Goal: Information Seeking & Learning: Learn about a topic

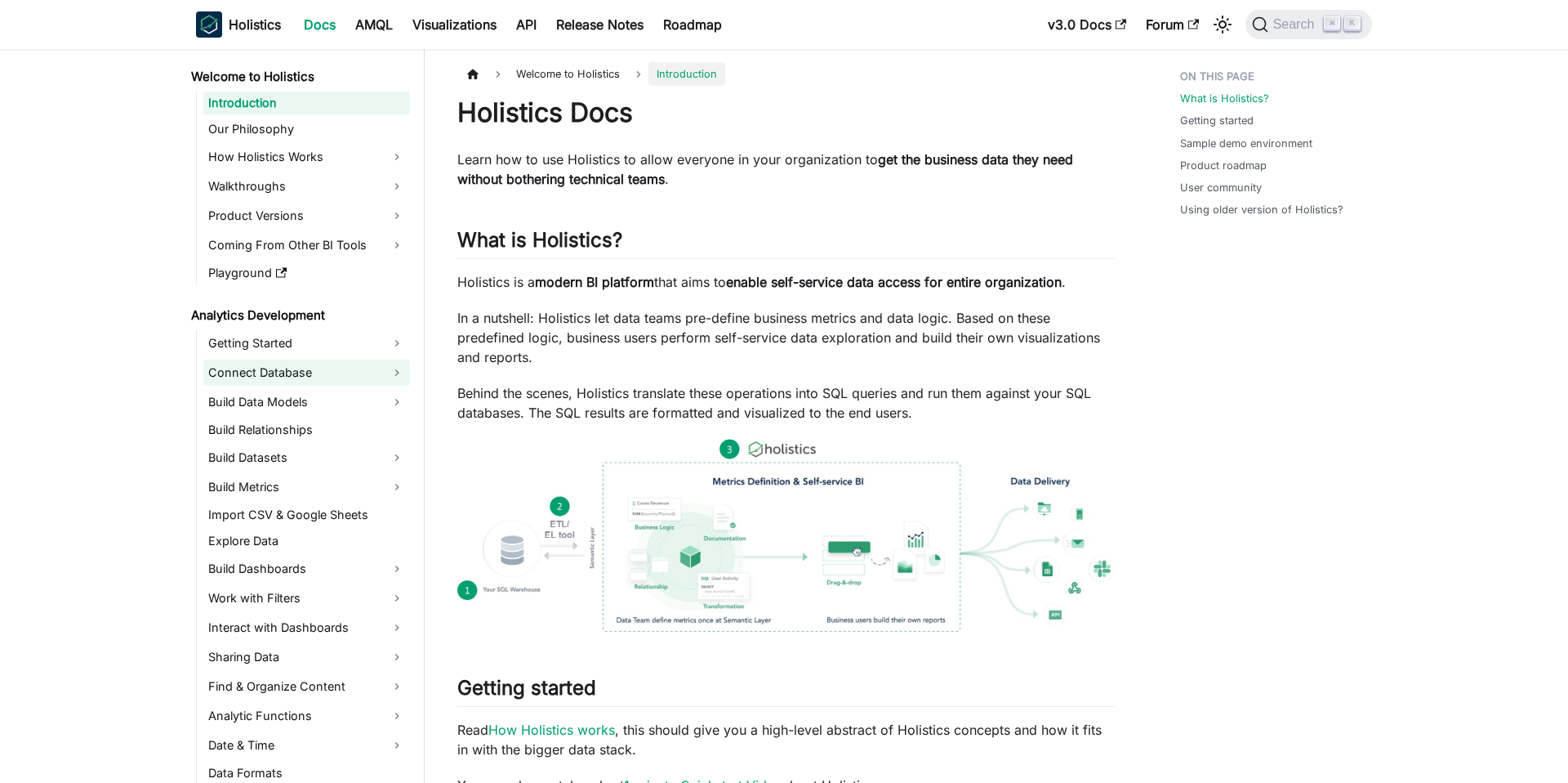
click at [275, 370] on link "Connect Database" at bounding box center [306, 371] width 206 height 26
click at [272, 396] on link "Build Data Models" at bounding box center [306, 401] width 206 height 26
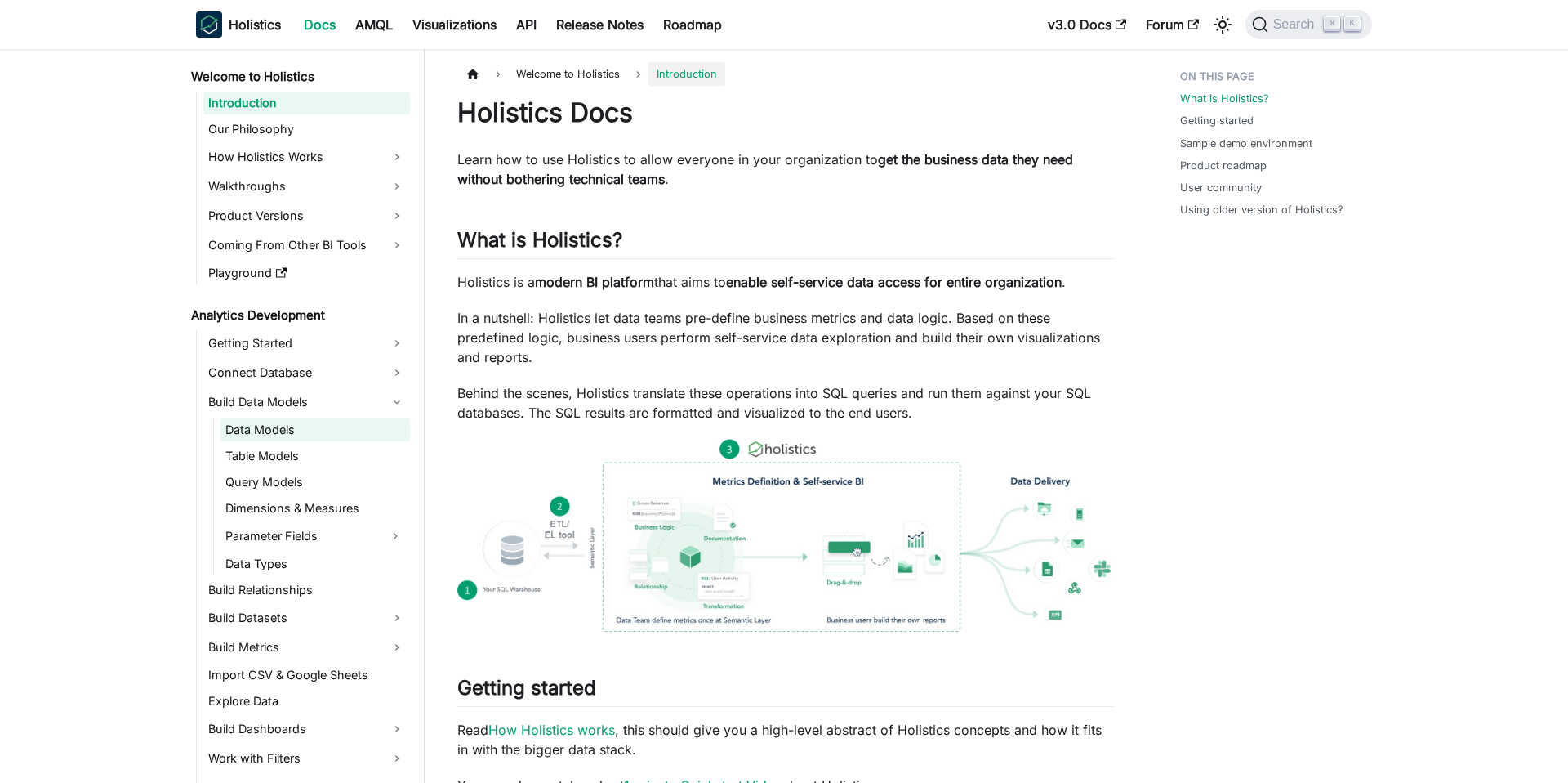
click at [267, 428] on link "Data Models" at bounding box center [315, 430] width 189 height 23
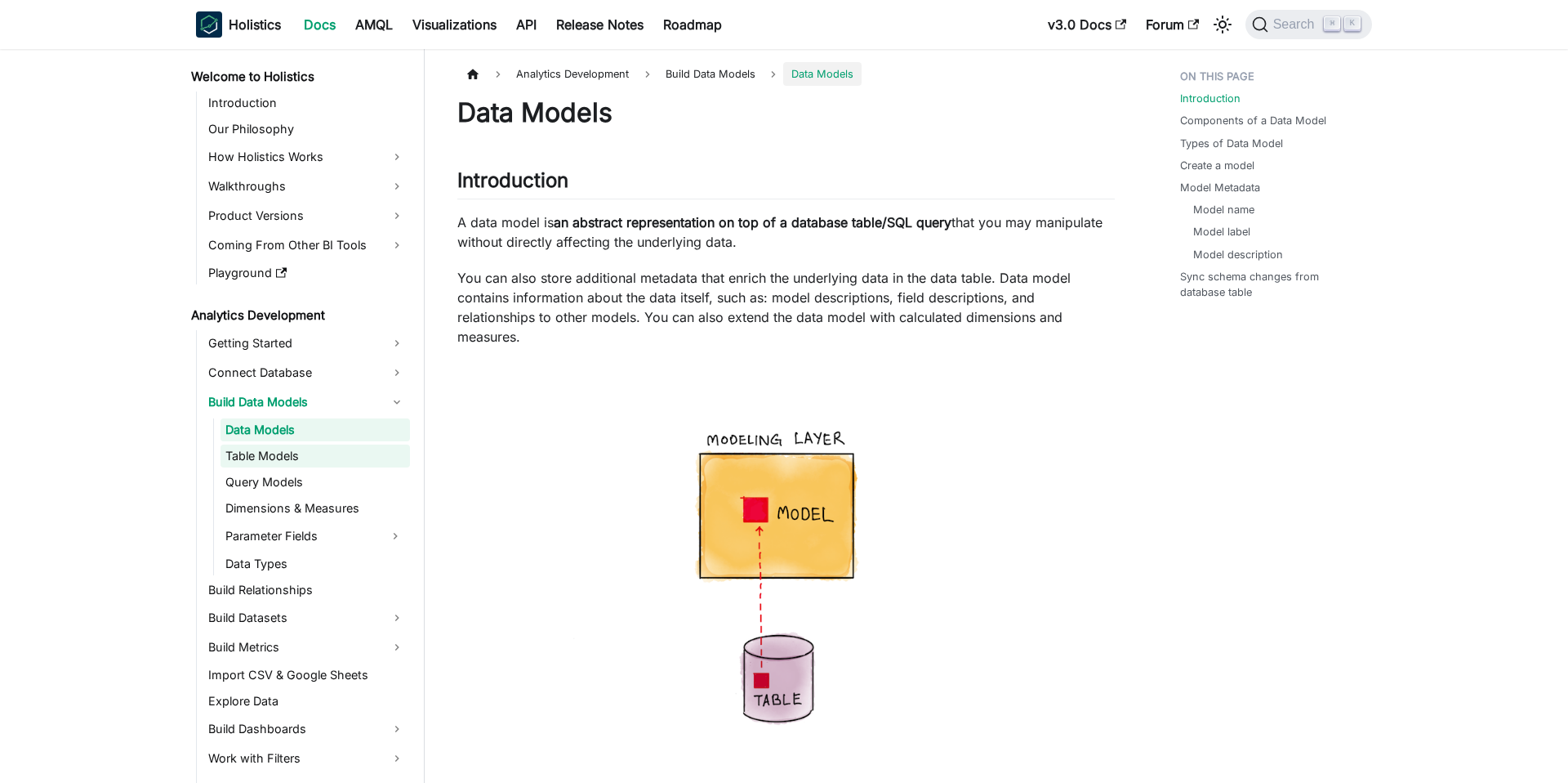
click at [275, 455] on link "Table Models" at bounding box center [315, 455] width 189 height 23
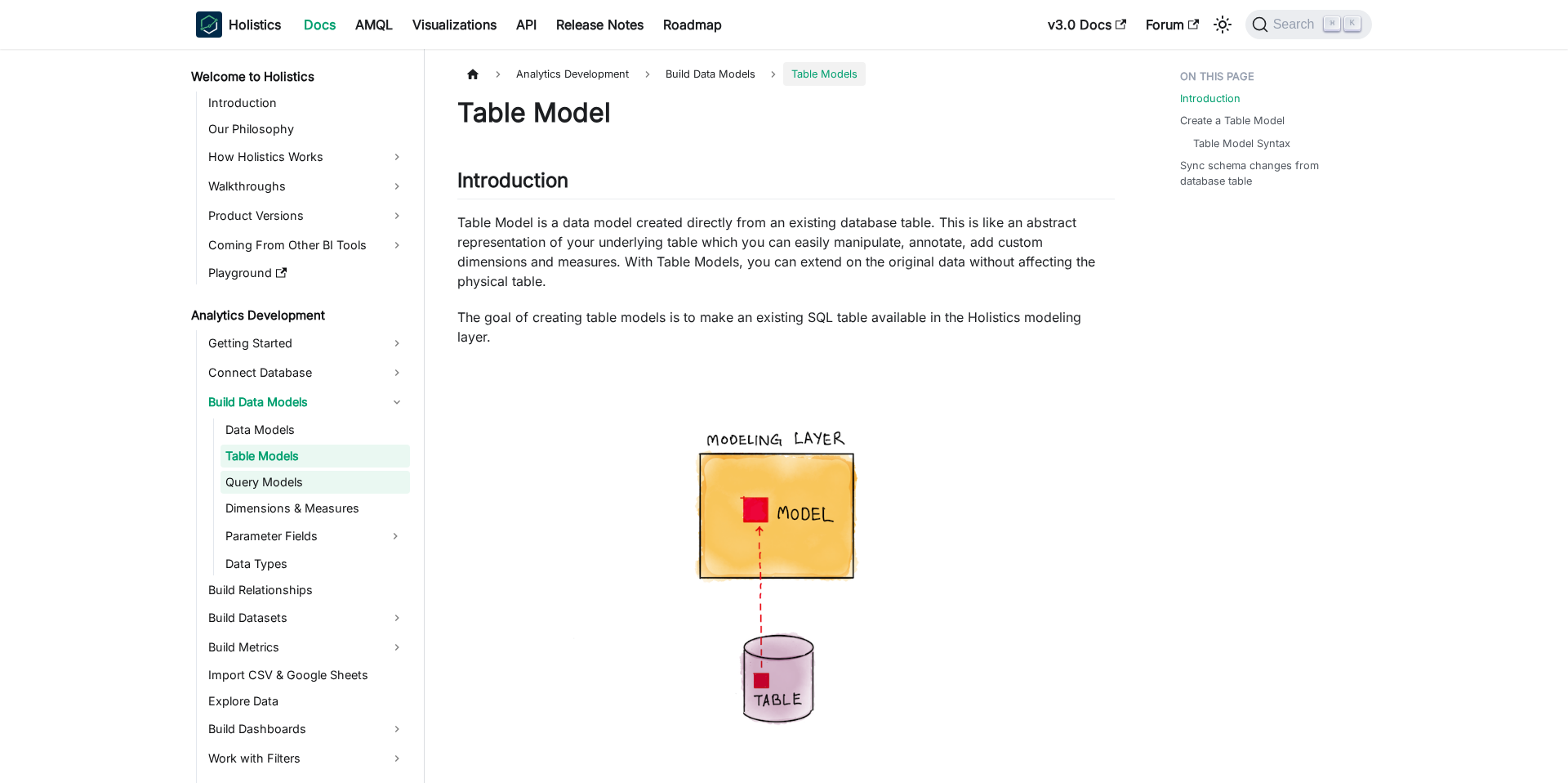
click at [275, 476] on link "Query Models" at bounding box center [315, 482] width 189 height 23
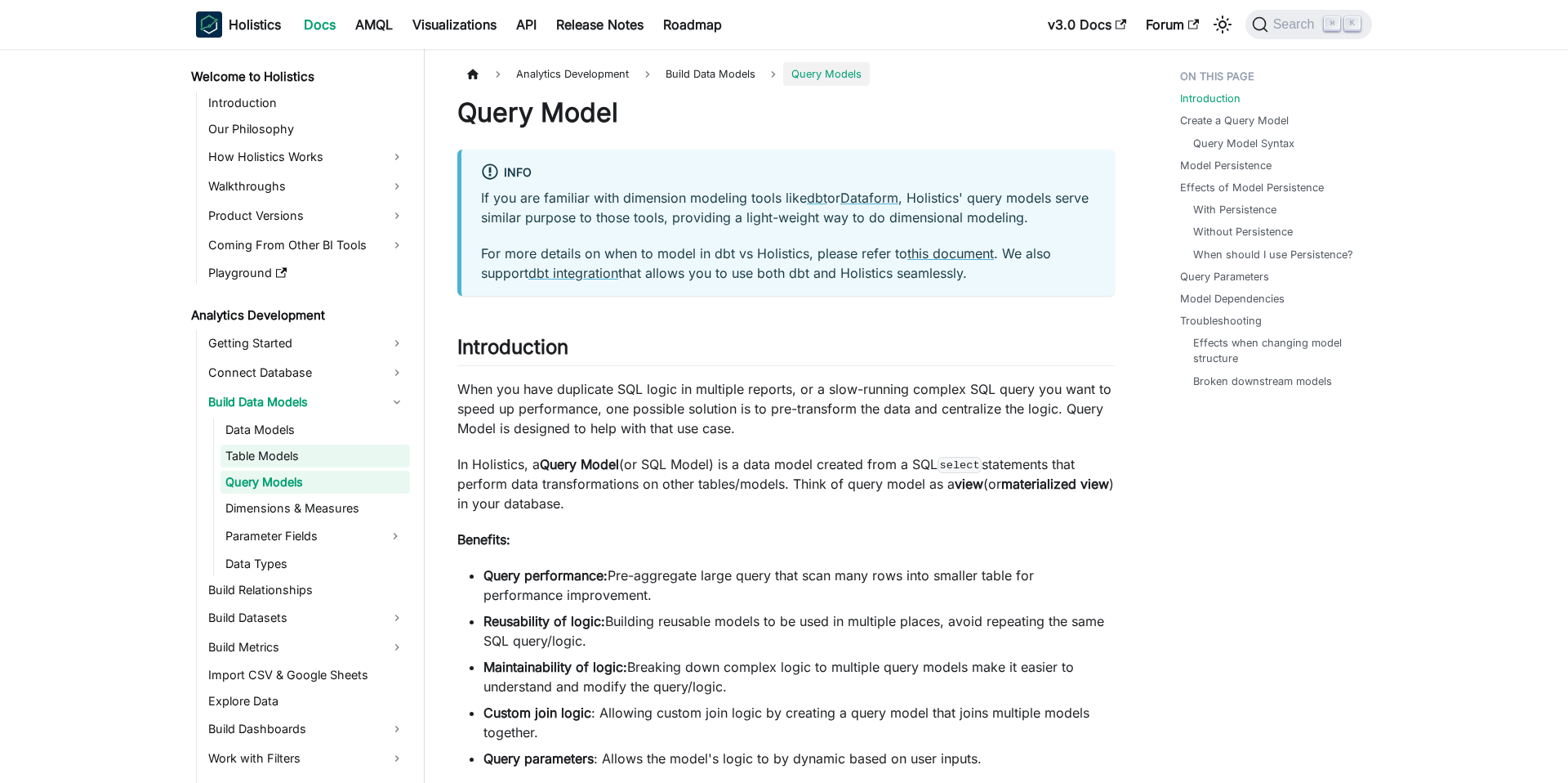
click at [268, 452] on link "Table Models" at bounding box center [315, 455] width 189 height 23
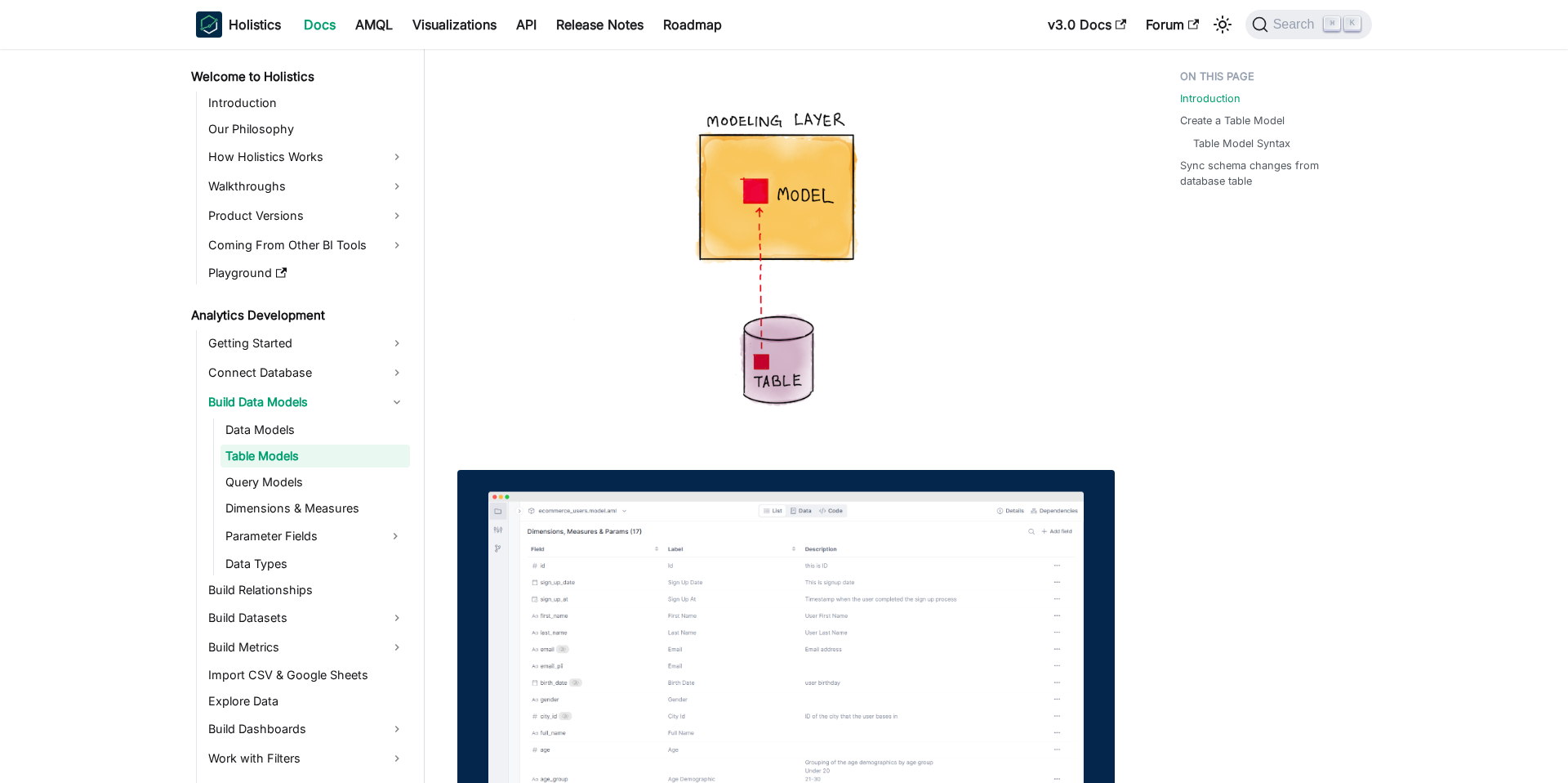
scroll to position [495, 0]
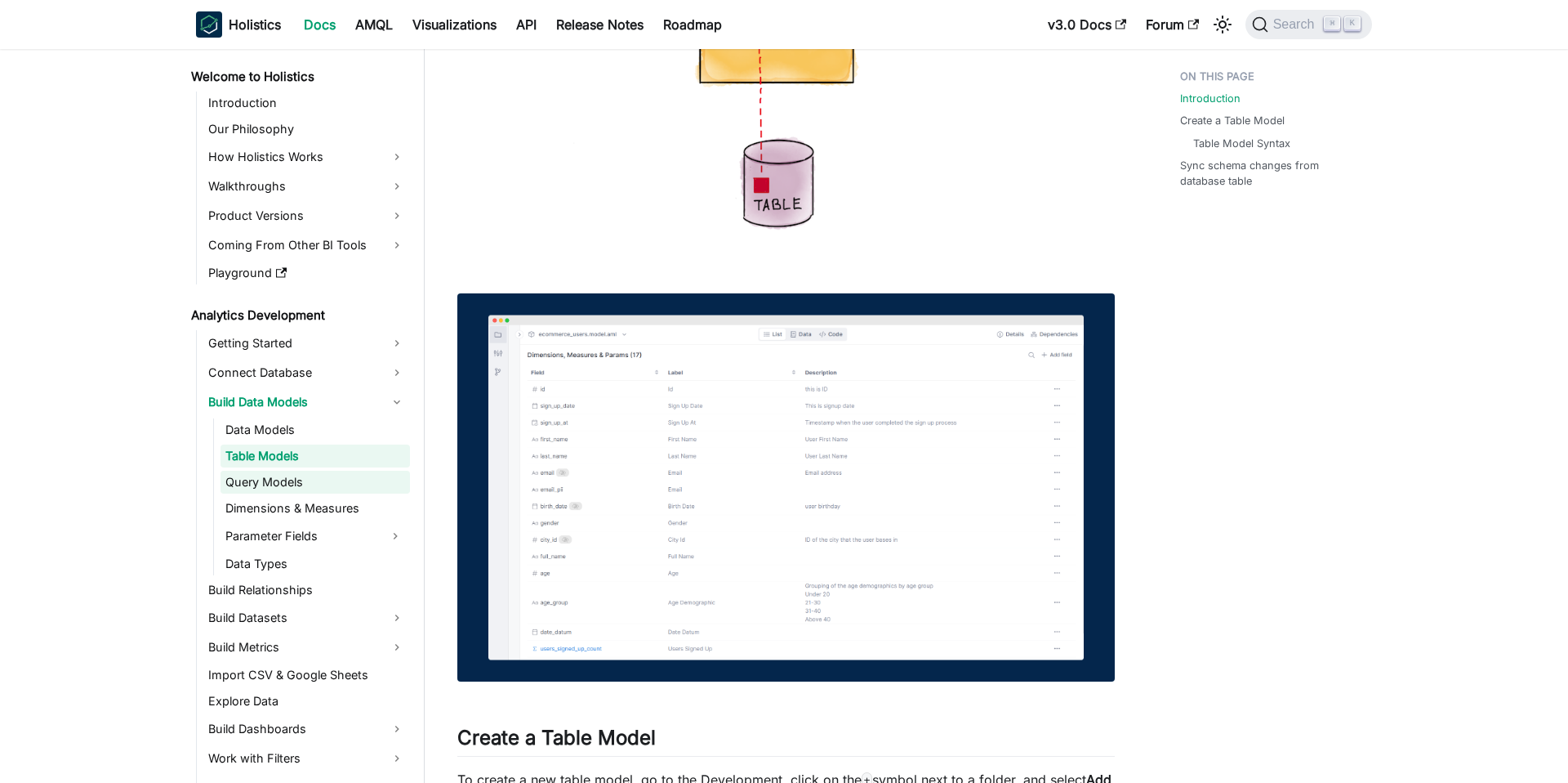
click at [330, 485] on link "Query Models" at bounding box center [315, 482] width 189 height 23
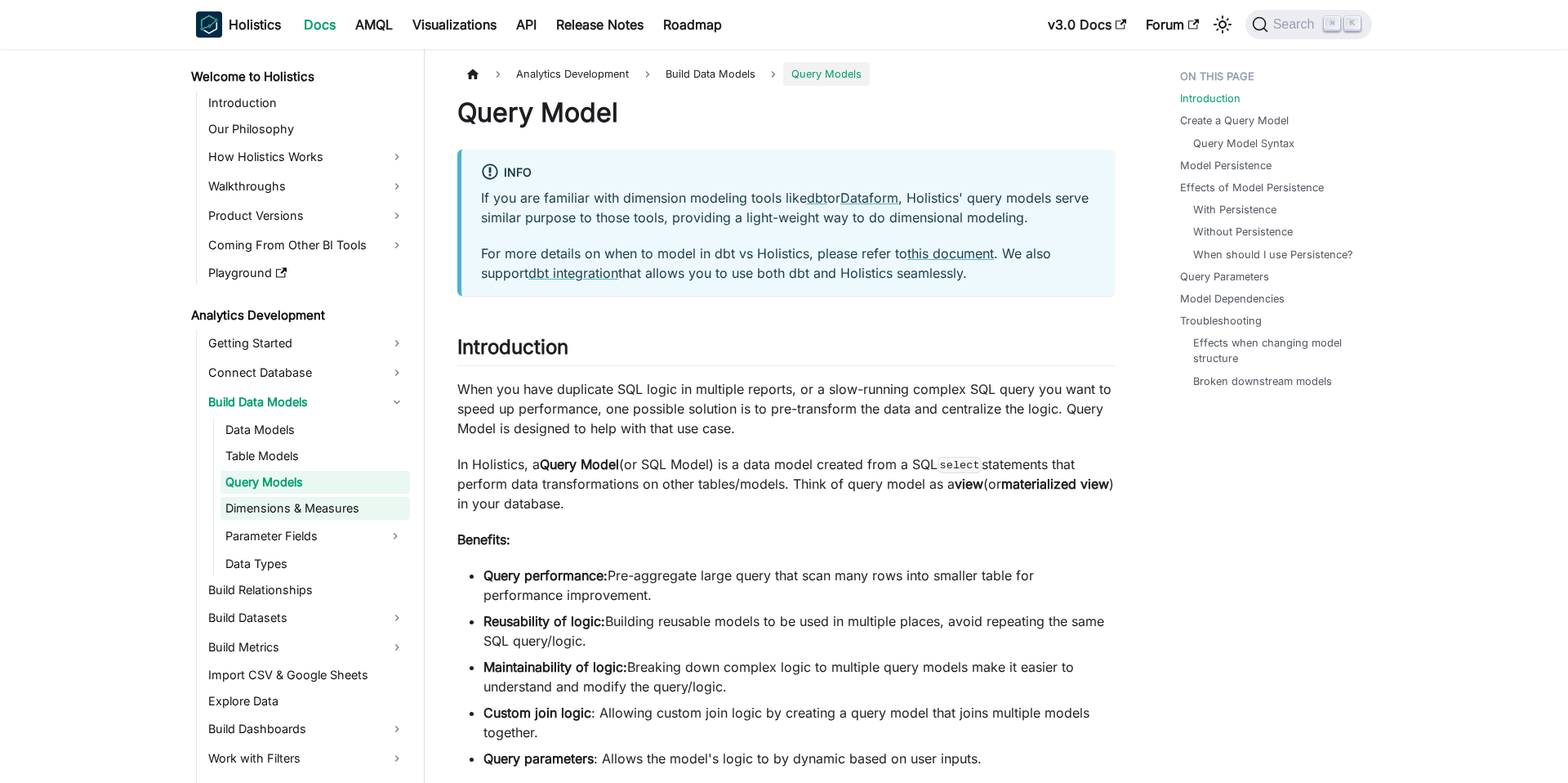
click at [339, 511] on link "Dimensions & Measures" at bounding box center [315, 508] width 189 height 23
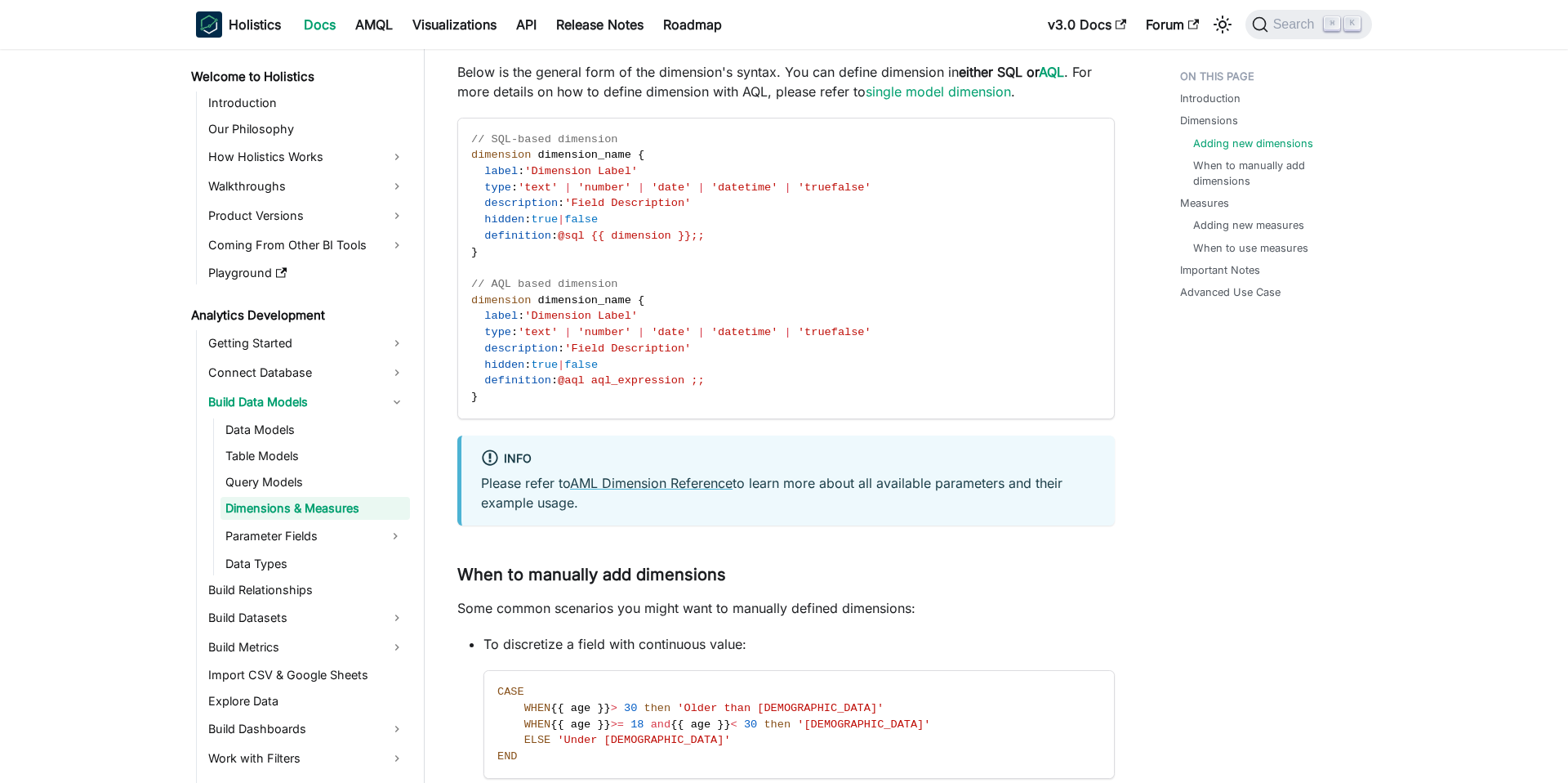
scroll to position [1911, 0]
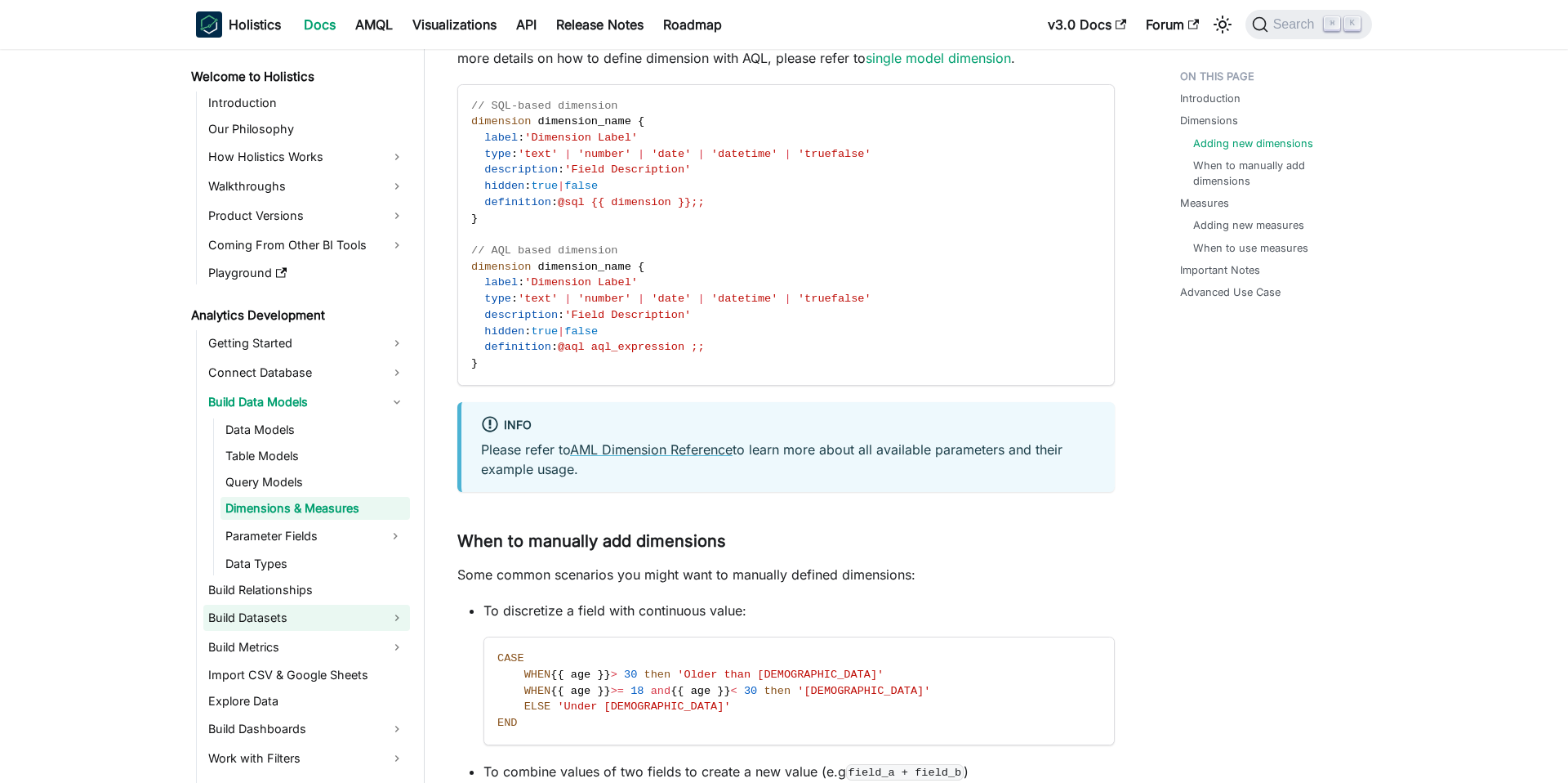
click at [333, 622] on link "Build Datasets" at bounding box center [306, 617] width 206 height 26
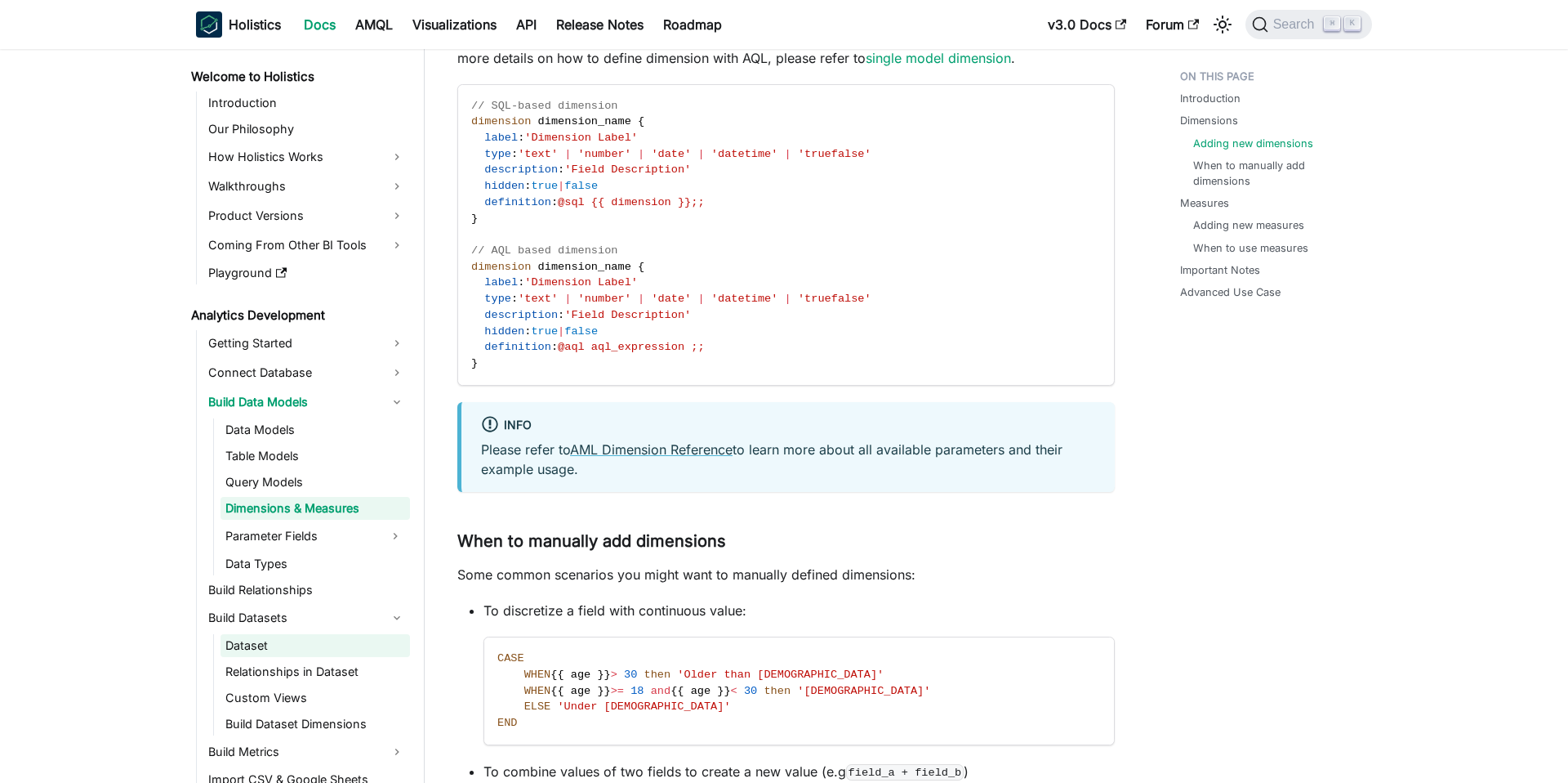
click at [324, 652] on link "Dataset" at bounding box center [315, 645] width 189 height 23
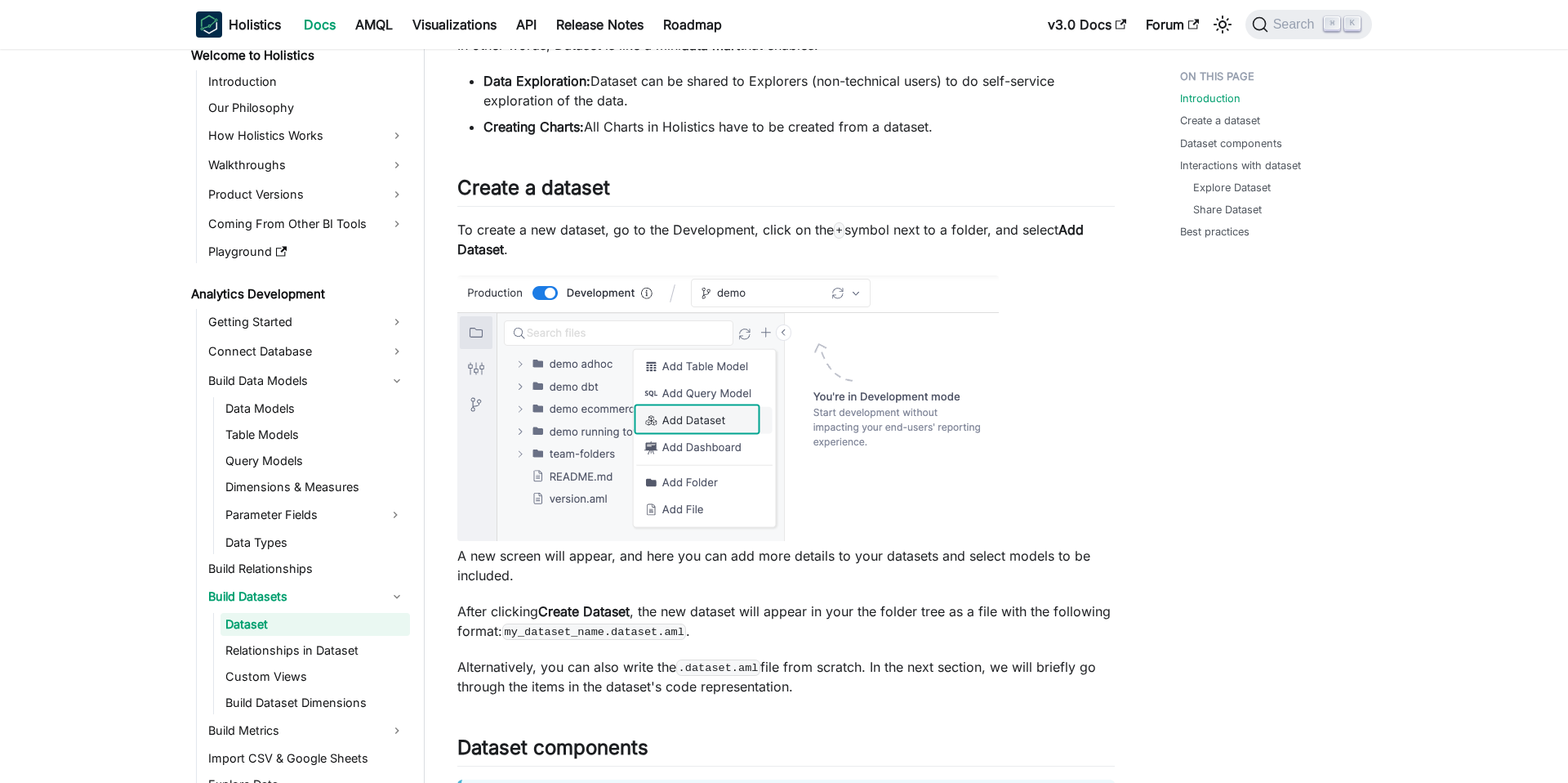
scroll to position [502, 0]
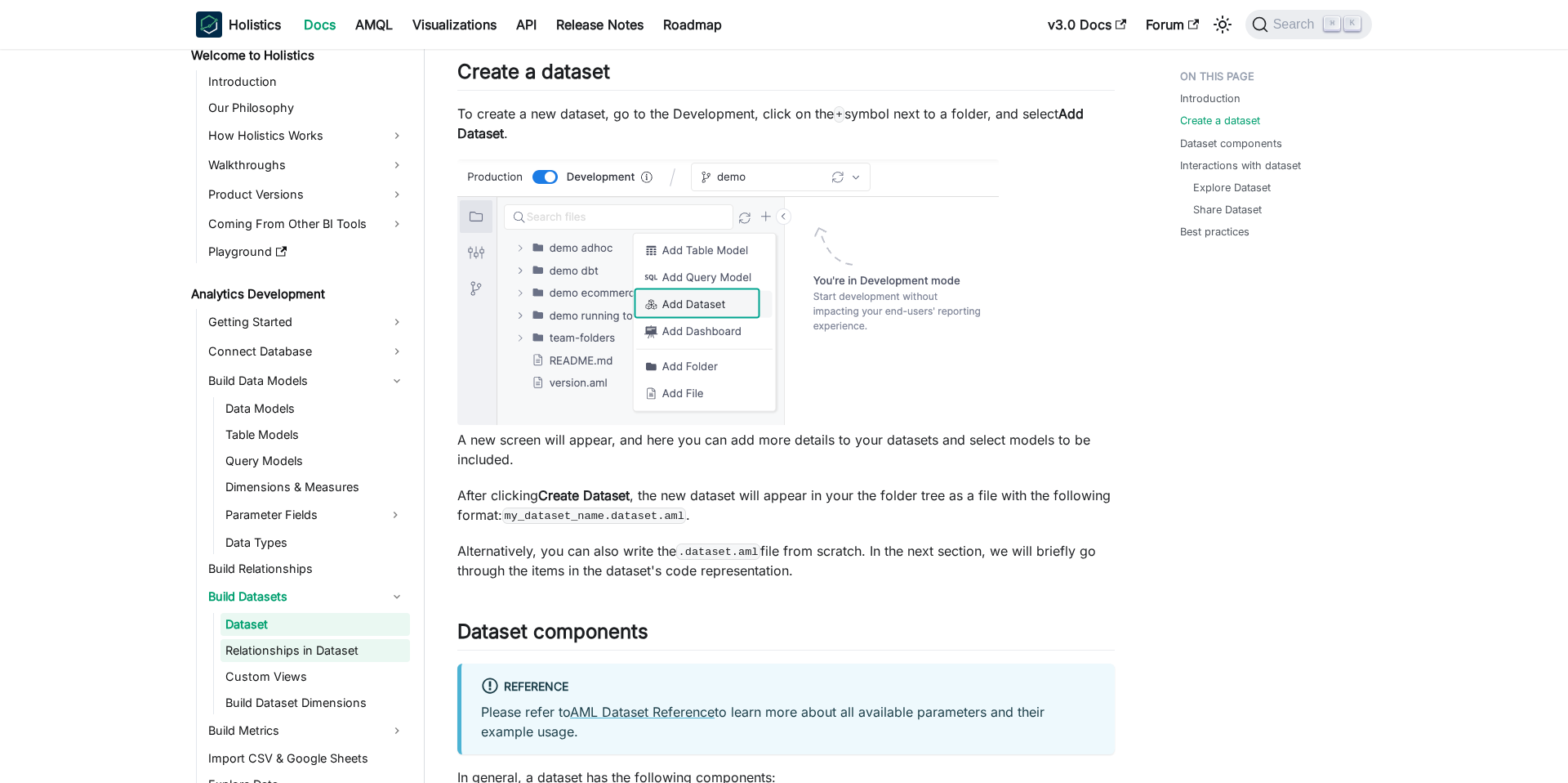
click at [327, 653] on link "Relationships in Dataset" at bounding box center [315, 650] width 189 height 23
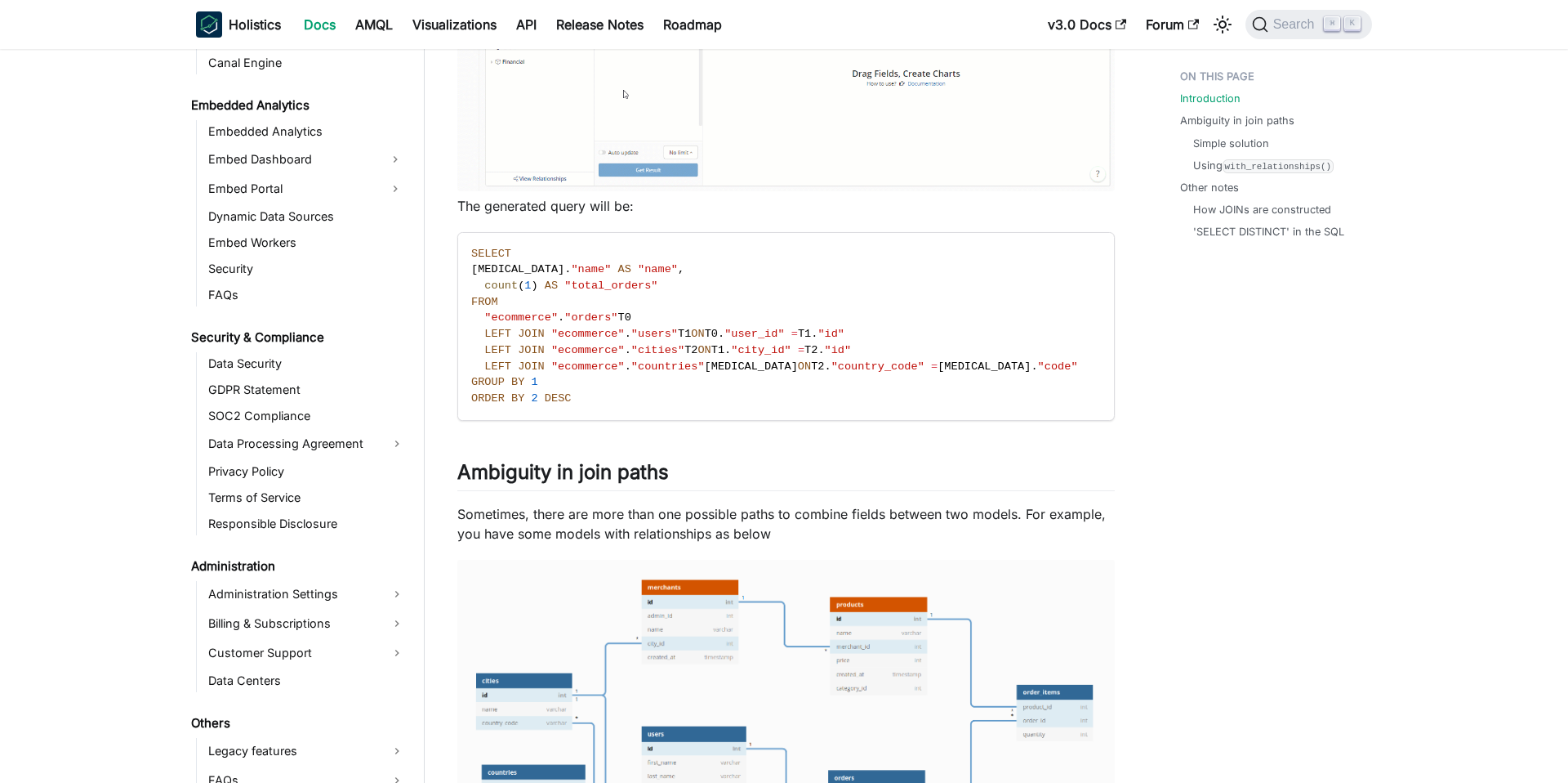
scroll to position [1891, 0]
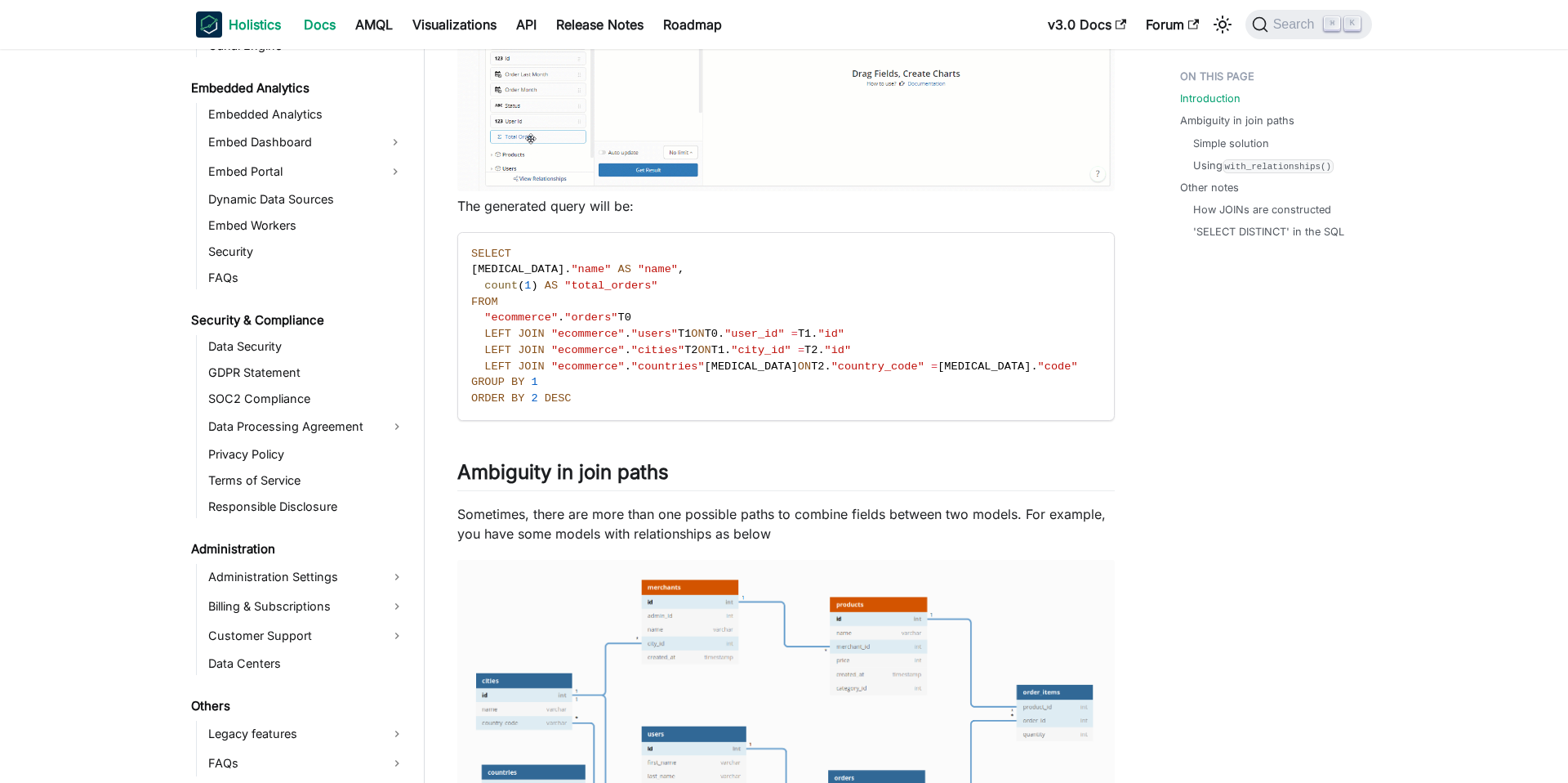
click at [223, 26] on link "Holistics" at bounding box center [238, 24] width 85 height 26
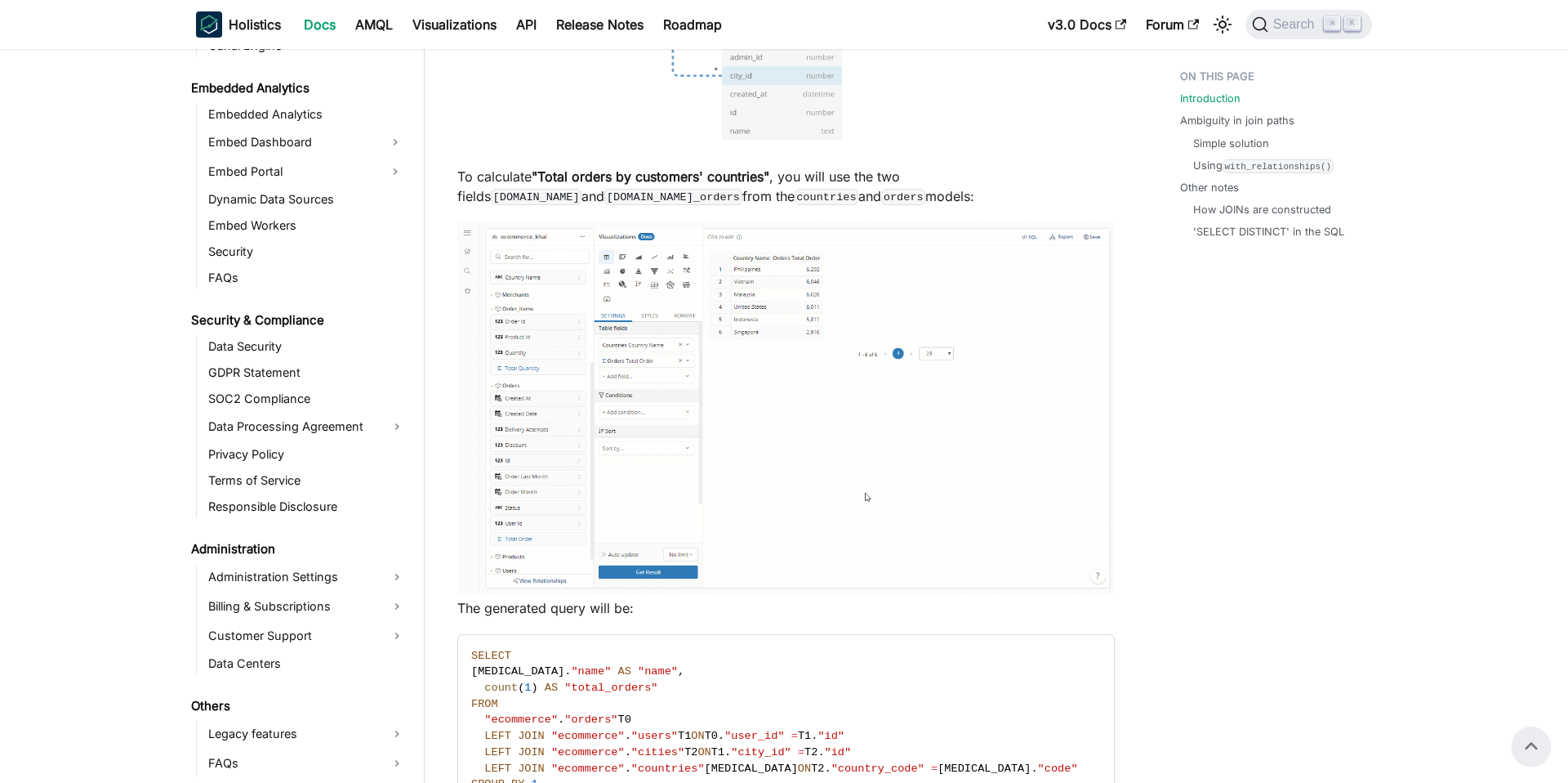
scroll to position [567, 0]
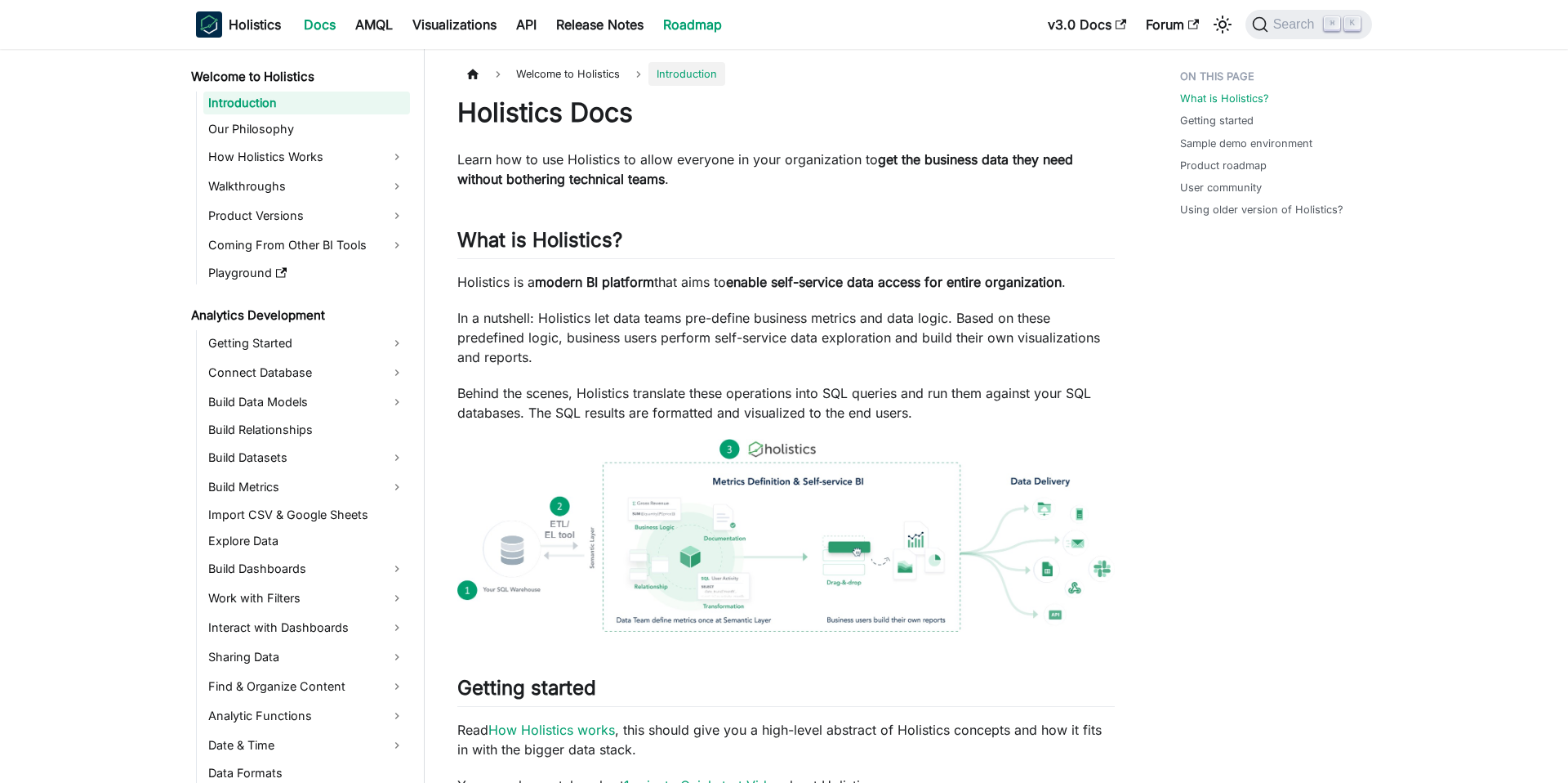
click at [688, 24] on link "Roadmap" at bounding box center [692, 24] width 78 height 26
